Goal: Find specific page/section: Find specific page/section

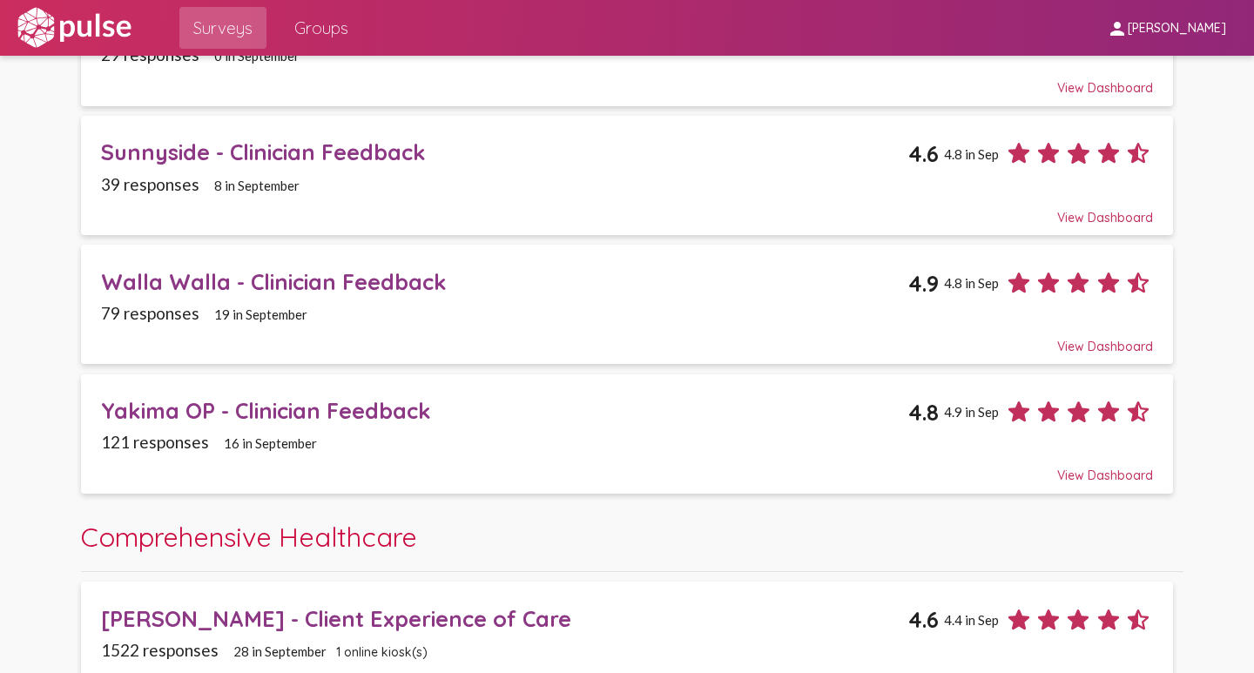
scroll to position [87, 0]
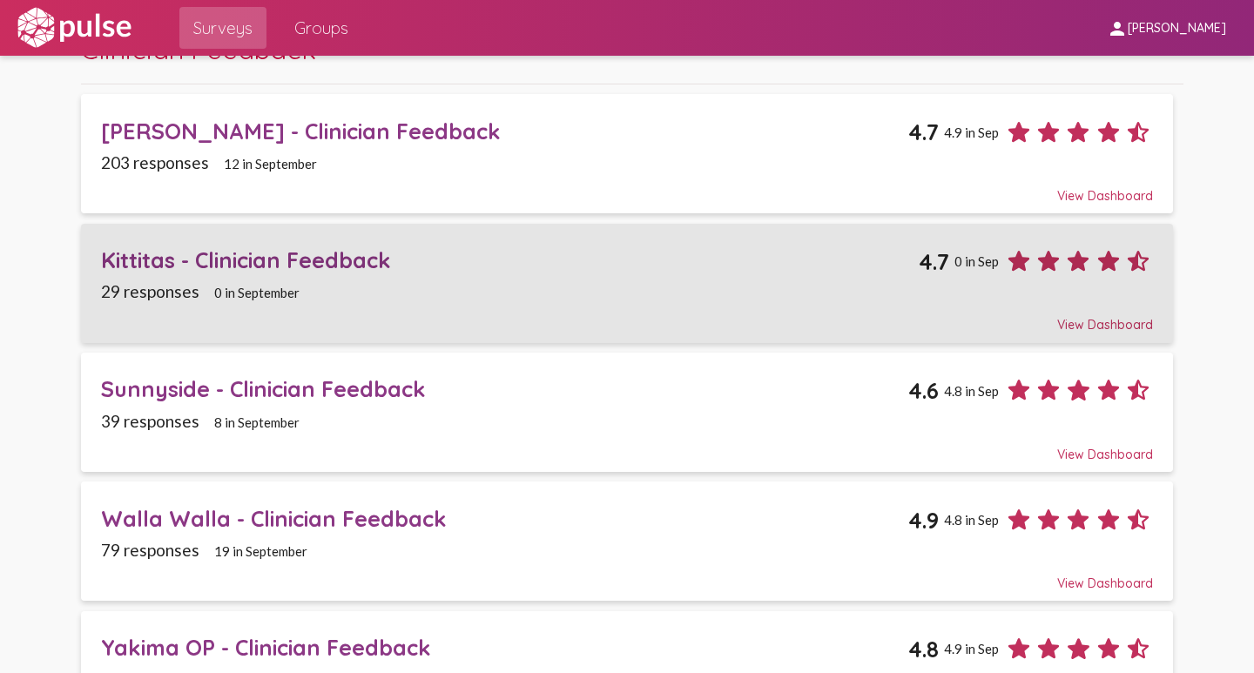
click at [143, 253] on div "Kittitas - Clinician Feedback" at bounding box center [510, 259] width 818 height 27
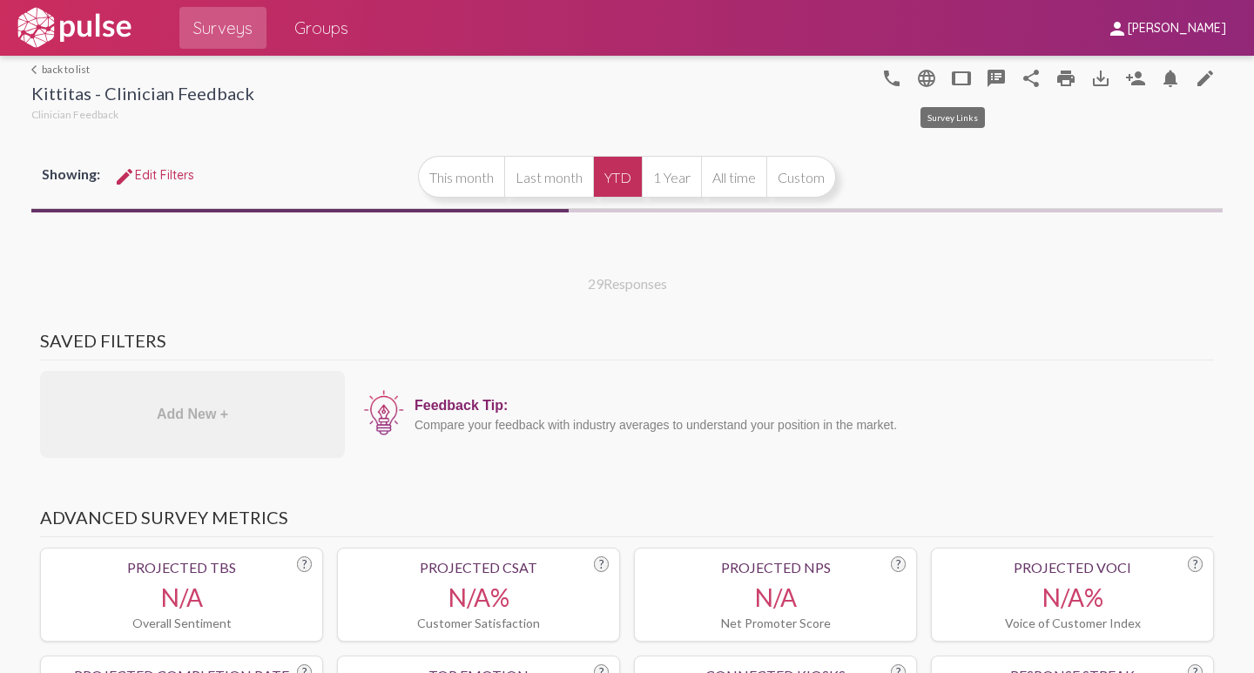
click at [951, 79] on mat-icon "tablet" at bounding box center [961, 78] width 21 height 21
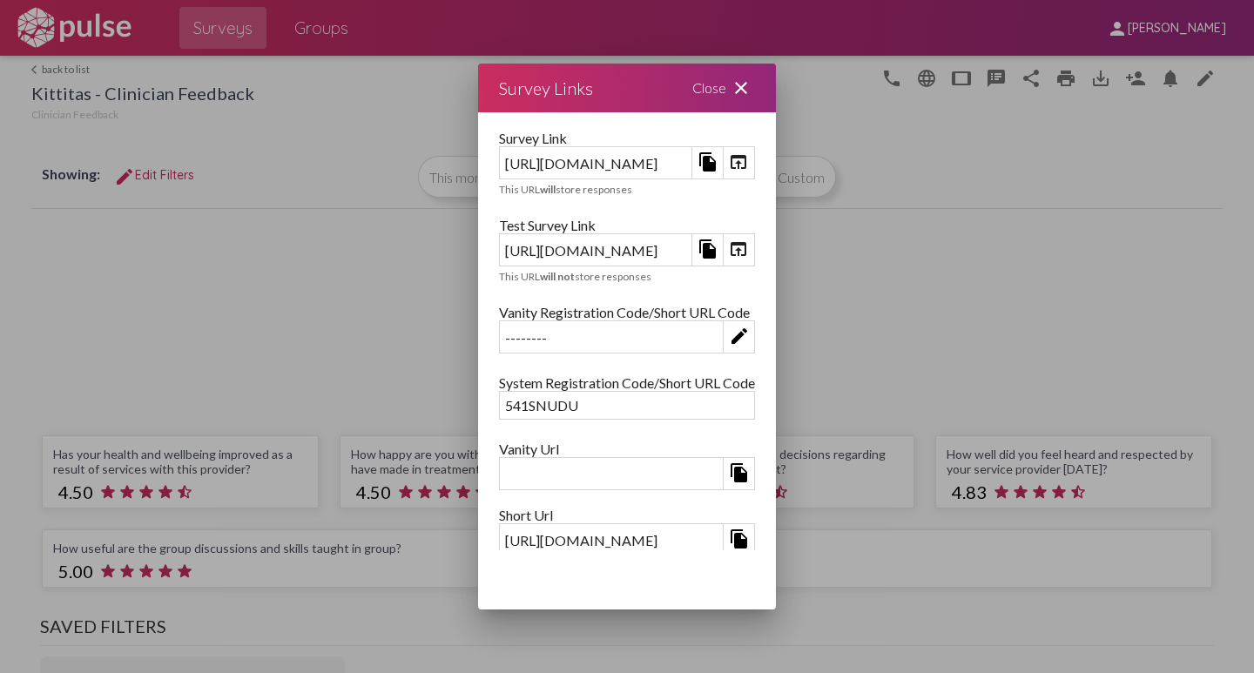
click at [749, 250] on mat-icon "open_in_browser" at bounding box center [738, 249] width 21 height 21
click at [751, 89] on mat-icon "close" at bounding box center [741, 87] width 21 height 21
